Goal: Transaction & Acquisition: Download file/media

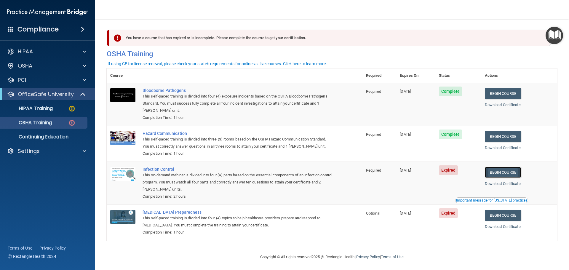
click at [505, 171] on link "Begin Course" at bounding box center [503, 172] width 36 height 11
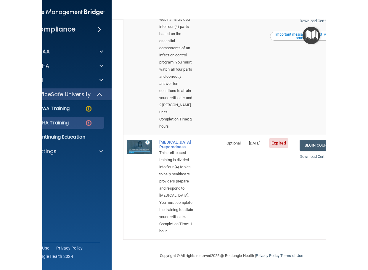
scroll to position [385, 0]
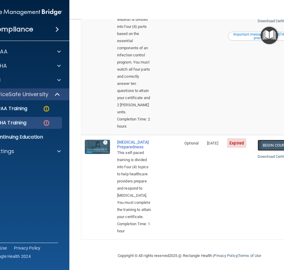
click at [266, 151] on link "Begin Course" at bounding box center [275, 145] width 36 height 11
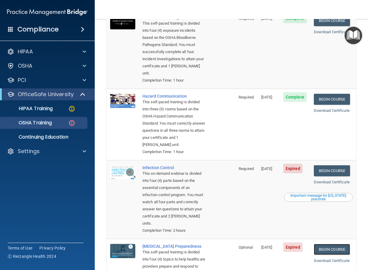
scroll to position [48, 0]
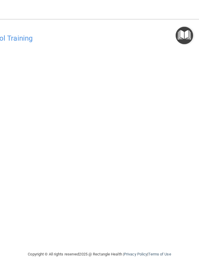
click at [184, 241] on div "Infection Control Training This course doesn’t expire until 10/31/2024. Are you…" at bounding box center [99, 141] width 305 height 220
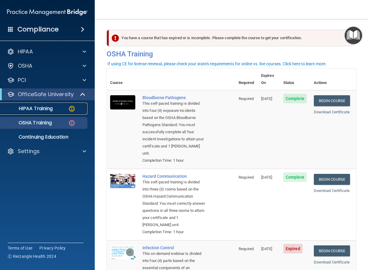
click at [31, 108] on p "HIPAA Training" at bounding box center [28, 108] width 49 height 6
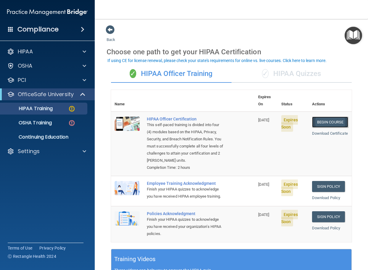
click at [332, 116] on link "Begin Course" at bounding box center [330, 121] width 36 height 11
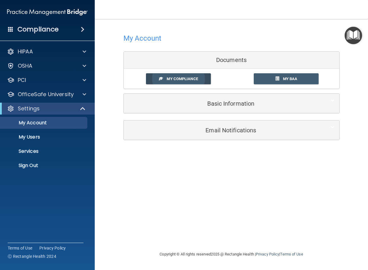
click at [190, 80] on span "My Compliance" at bounding box center [182, 78] width 31 height 4
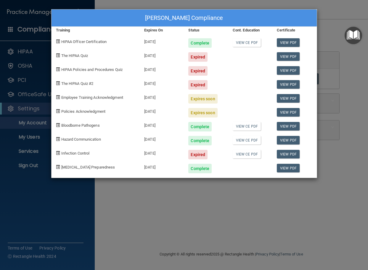
click at [327, 17] on div "Mark Engel's Compliance Training Expires On Status Cont. Education Certificate …" at bounding box center [184, 135] width 368 height 270
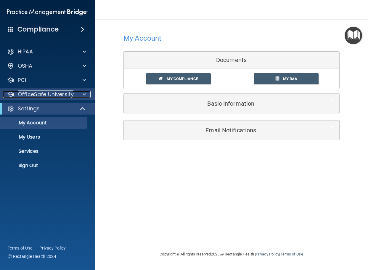
click at [27, 95] on p "OfficeSafe University" at bounding box center [46, 94] width 56 height 7
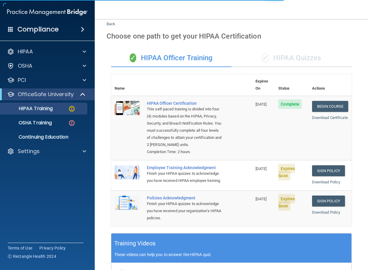
scroll to position [30, 0]
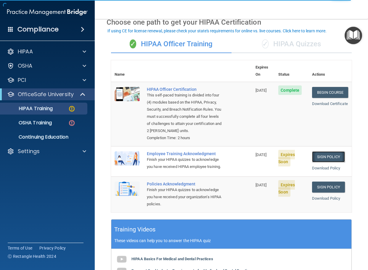
click at [315, 158] on link "Sign Policy" at bounding box center [328, 156] width 33 height 11
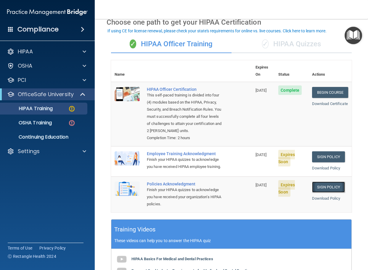
click at [325, 192] on link "Sign Policy" at bounding box center [328, 186] width 33 height 11
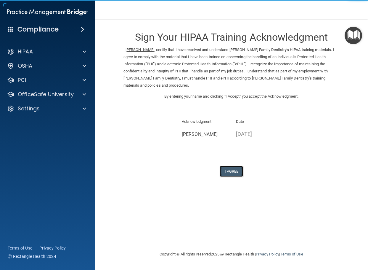
click at [233, 166] on button "I Agree" at bounding box center [232, 171] width 24 height 11
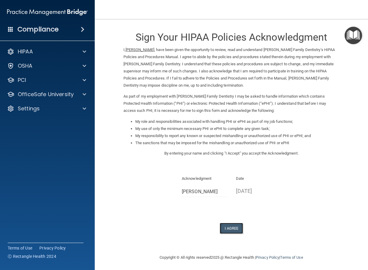
click at [228, 228] on button "I Agree" at bounding box center [232, 227] width 24 height 11
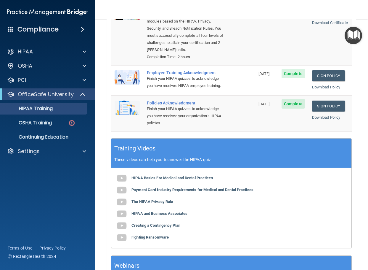
scroll to position [110, 0]
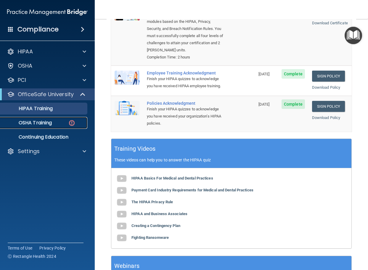
click at [40, 122] on p "OSHA Training" at bounding box center [28, 123] width 48 height 6
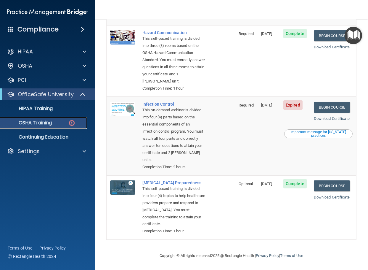
scroll to position [166, 0]
click at [309, 130] on div "Important message for California practices" at bounding box center [318, 133] width 67 height 7
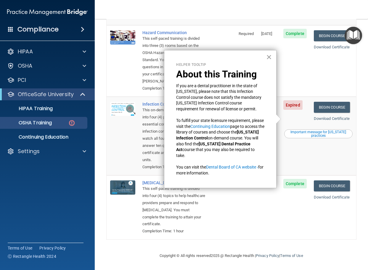
click at [269, 58] on button "×" at bounding box center [269, 56] width 6 height 9
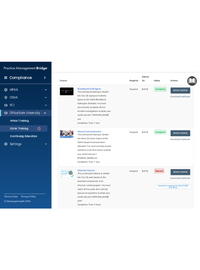
scroll to position [18, 0]
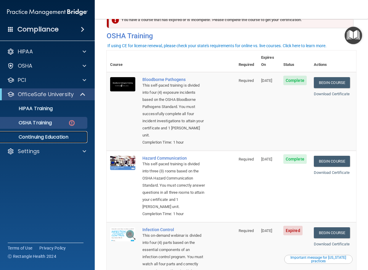
click at [41, 134] on p "Continuing Education" at bounding box center [44, 137] width 81 height 6
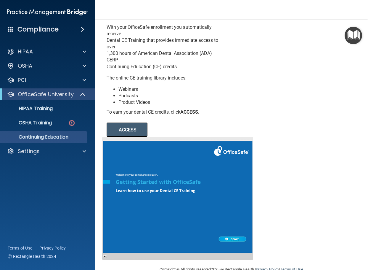
click at [129, 129] on button "ACCESS" at bounding box center [127, 129] width 41 height 14
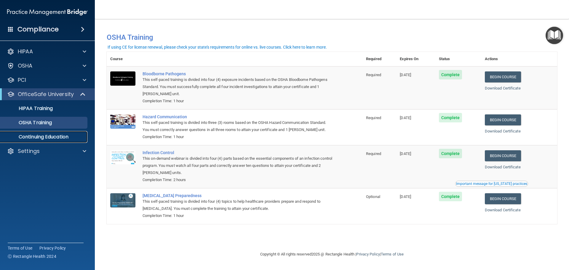
click at [42, 132] on link "Continuing Education" at bounding box center [40, 137] width 93 height 12
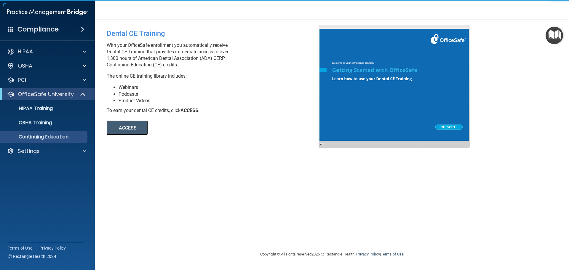
click at [113, 127] on button "ACCESS" at bounding box center [127, 128] width 41 height 14
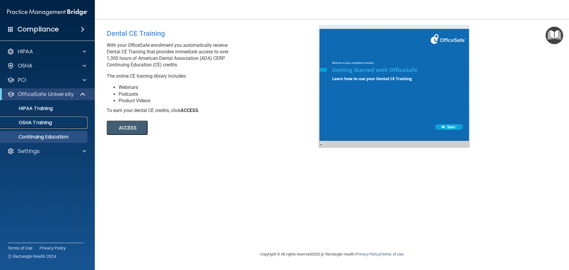
click at [38, 120] on p "OSHA Training" at bounding box center [28, 123] width 48 height 6
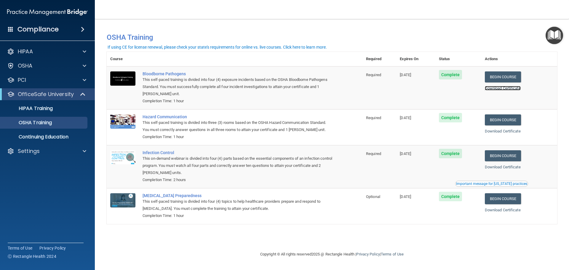
click at [368, 89] on link "Download Certificate" at bounding box center [503, 88] width 36 height 4
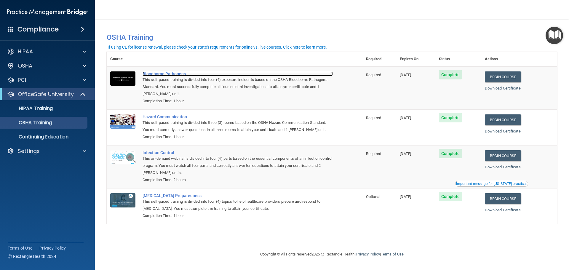
click at [179, 73] on div "Bloodborne Pathogens" at bounding box center [238, 73] width 190 height 5
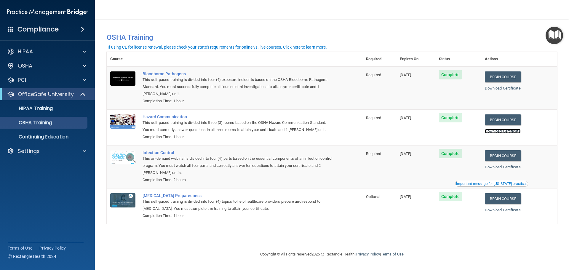
click at [368, 130] on link "Download Certificate" at bounding box center [503, 131] width 36 height 4
click at [368, 131] on link "Download Certificate" at bounding box center [503, 131] width 36 height 4
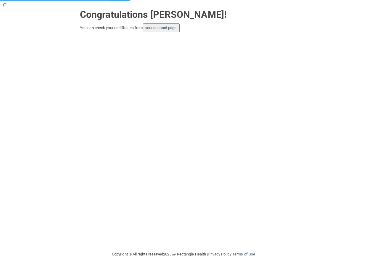
click at [154, 30] on button "your account page!" at bounding box center [161, 27] width 37 height 9
click at [155, 31] on button "your account page!" at bounding box center [161, 27] width 37 height 9
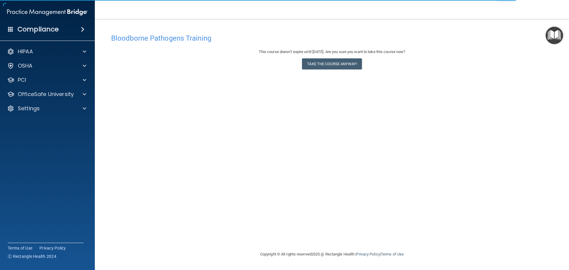
click at [556, 35] on img "Open Resource Center" at bounding box center [553, 35] width 17 height 17
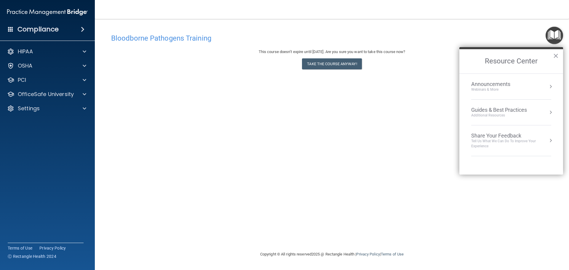
click at [492, 86] on div "Announcements" at bounding box center [496, 84] width 51 height 7
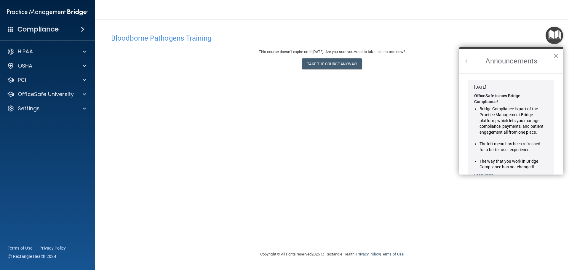
click at [555, 55] on button "×" at bounding box center [556, 55] width 6 height 9
